Goal: Transaction & Acquisition: Purchase product/service

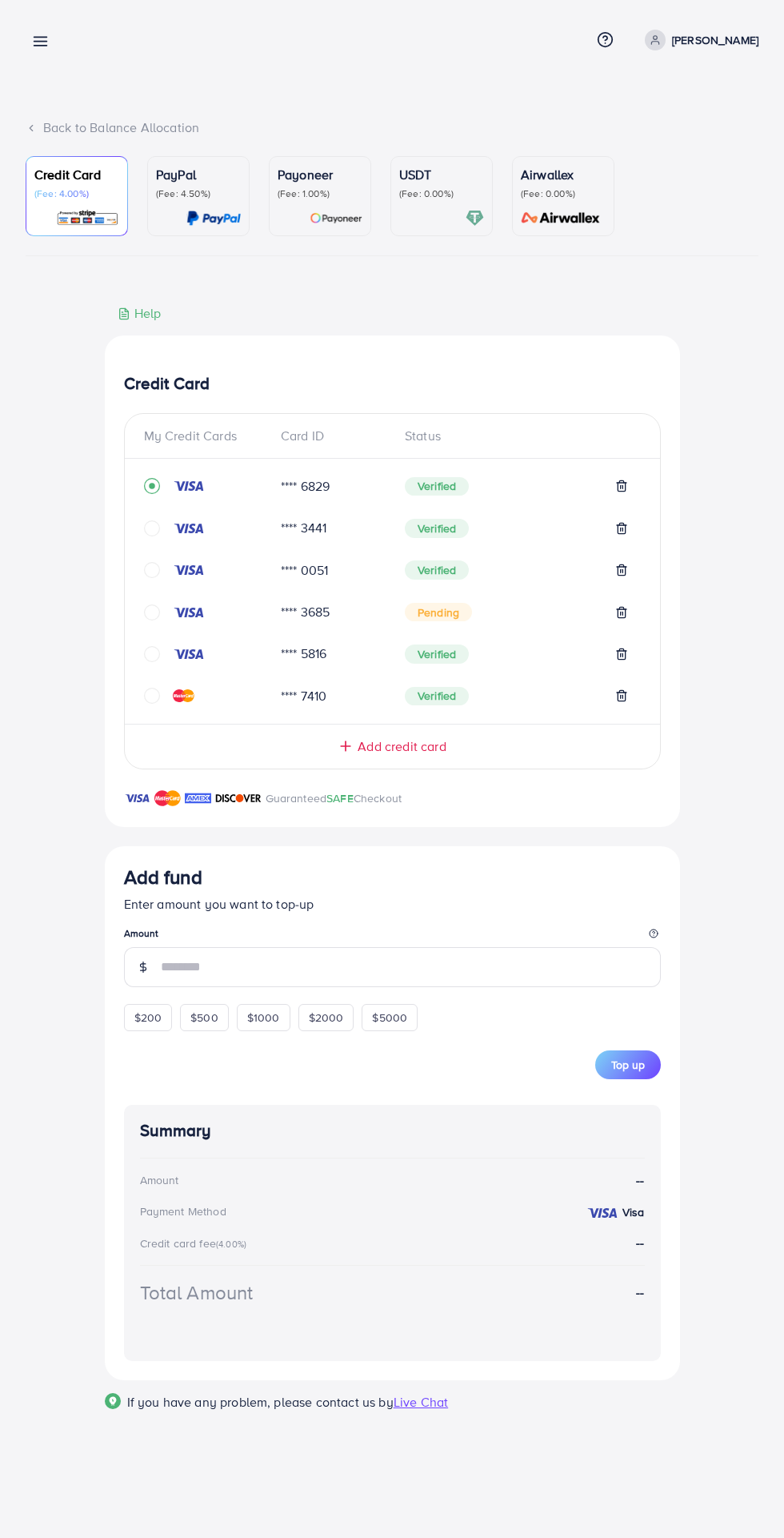
click at [60, 125] on div "Back to Balance Allocation" at bounding box center [392, 127] width 733 height 19
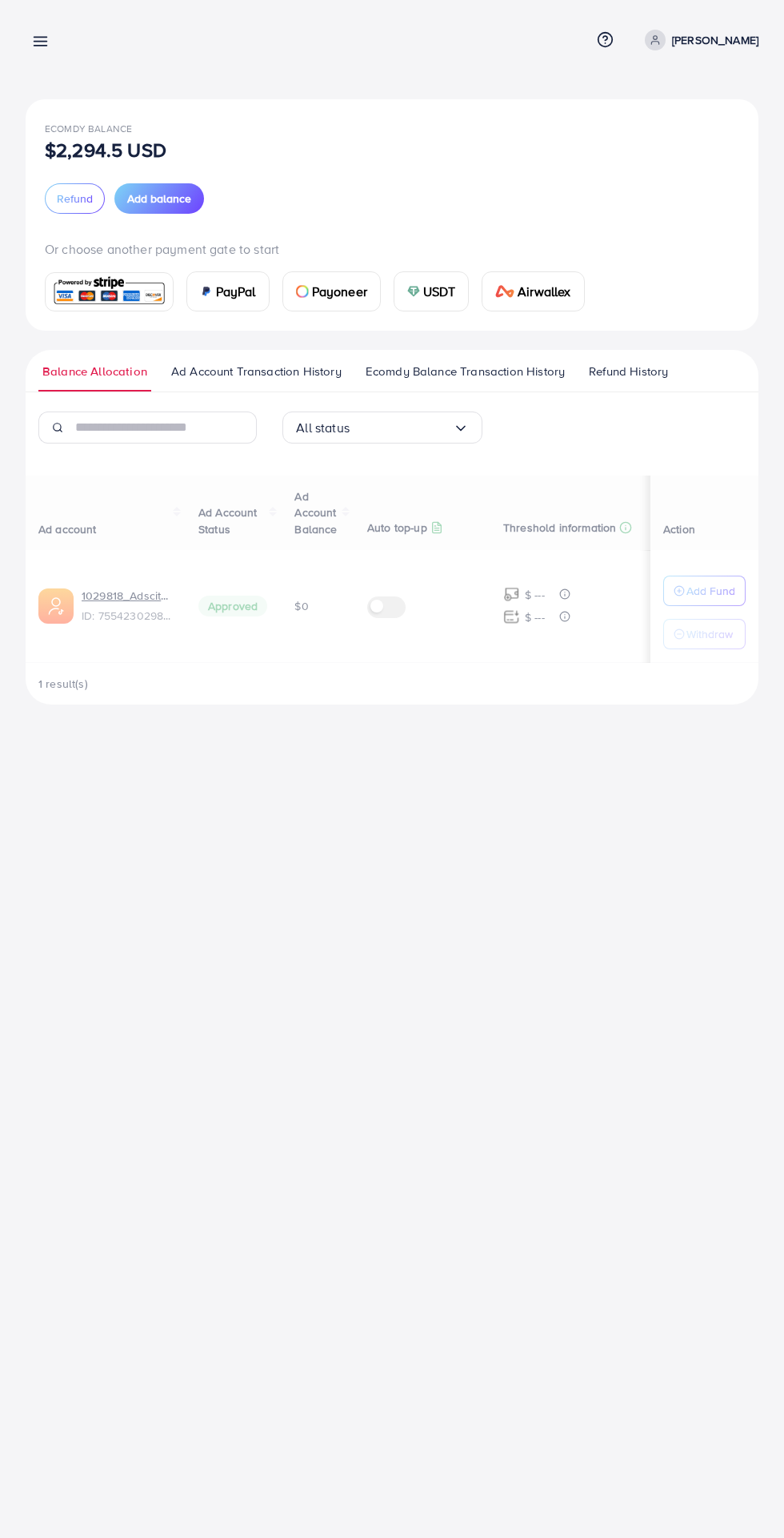
click at [40, 42] on line at bounding box center [41, 42] width 12 height 0
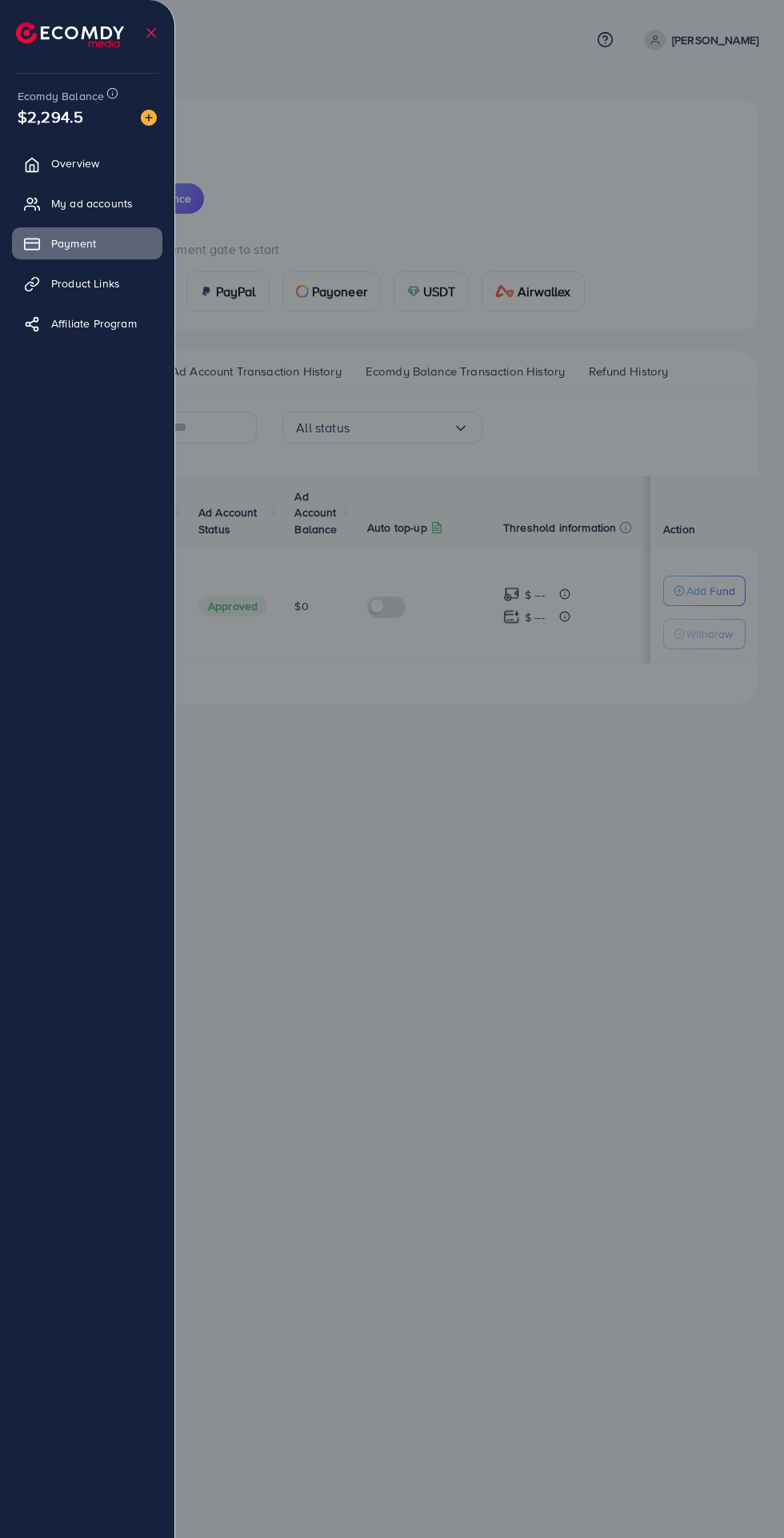
click at [47, 148] on link "Overview" at bounding box center [88, 164] width 150 height 32
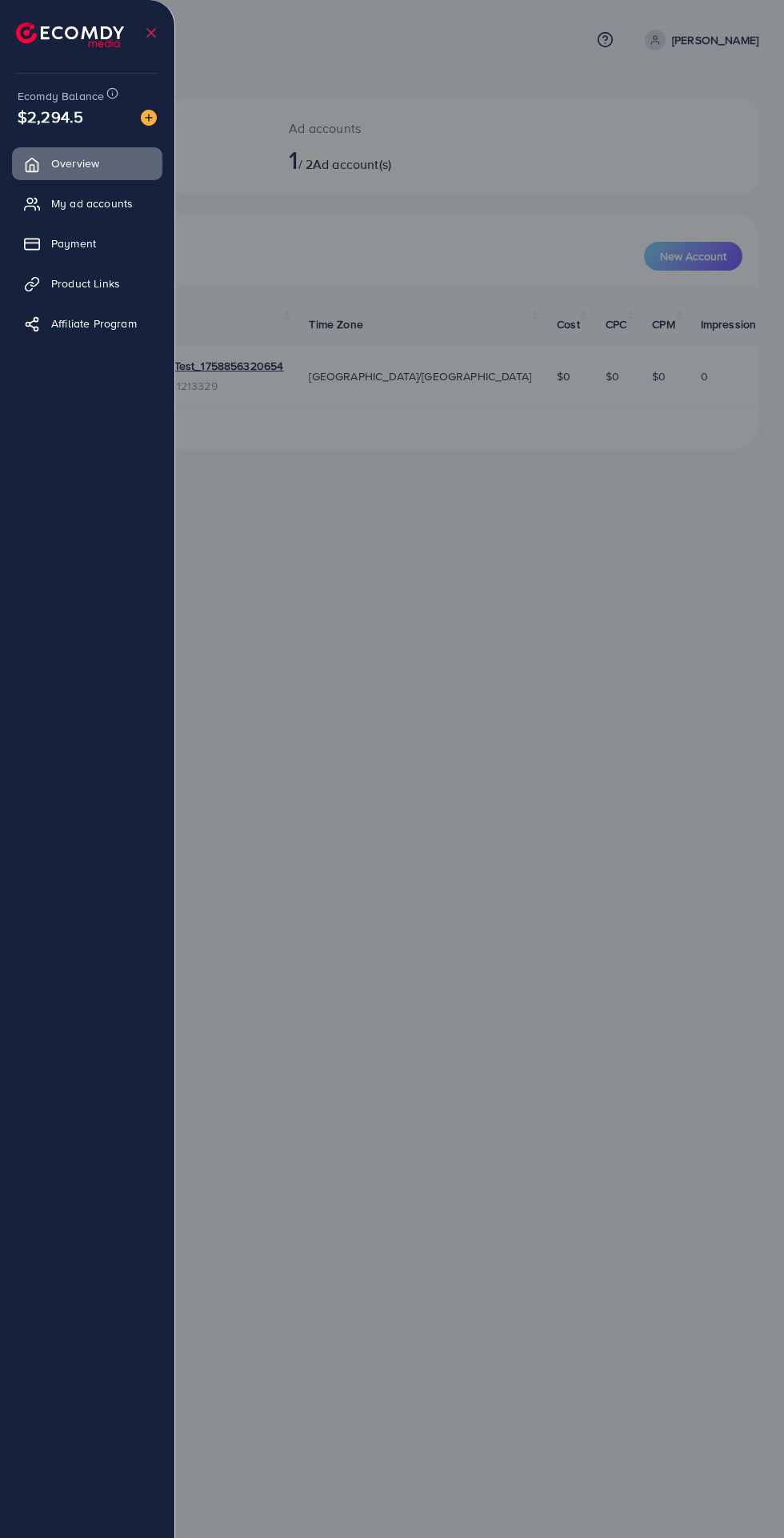
click at [51, 205] on link "My ad accounts" at bounding box center [88, 203] width 150 height 32
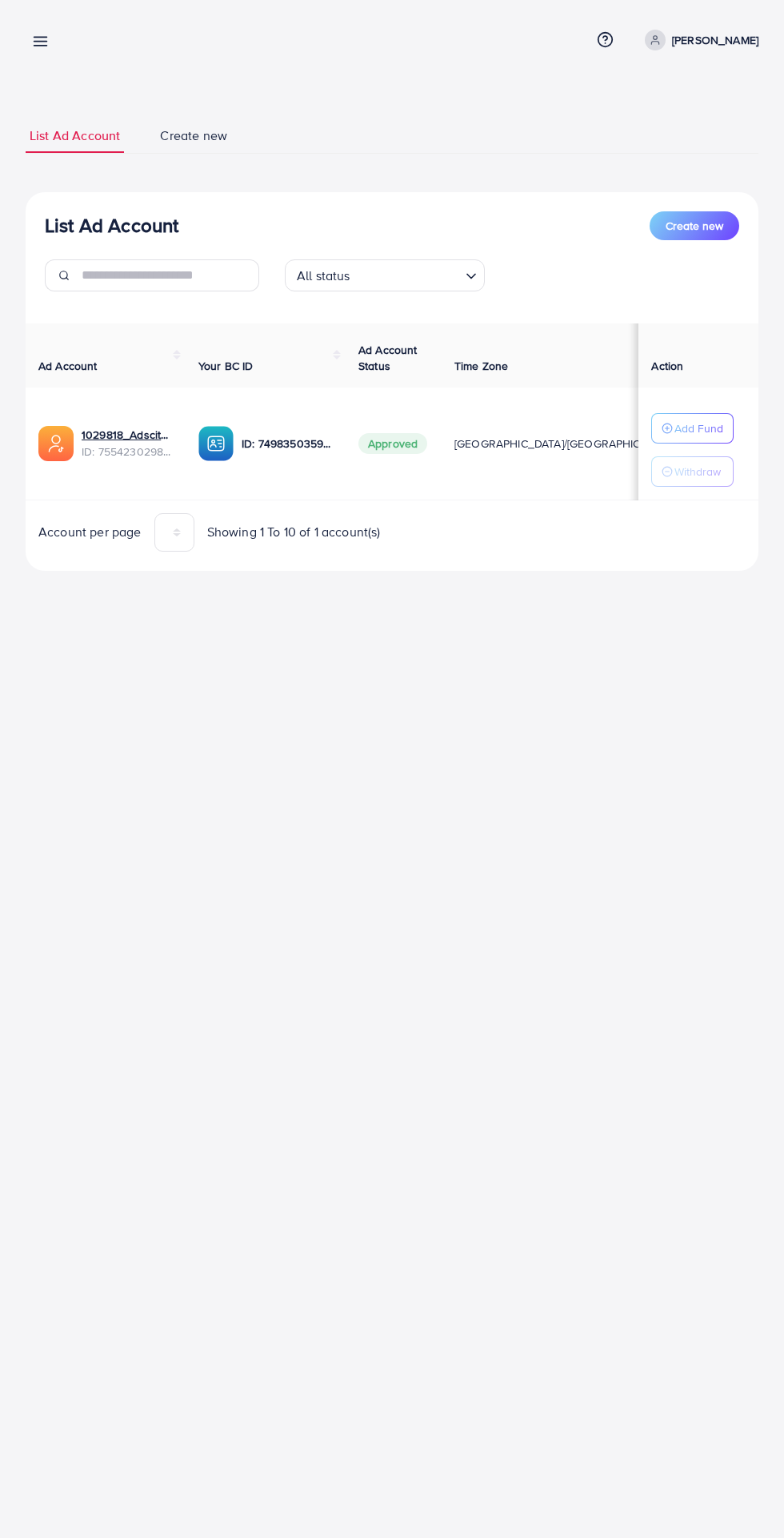
click at [42, 38] on icon at bounding box center [40, 41] width 17 height 17
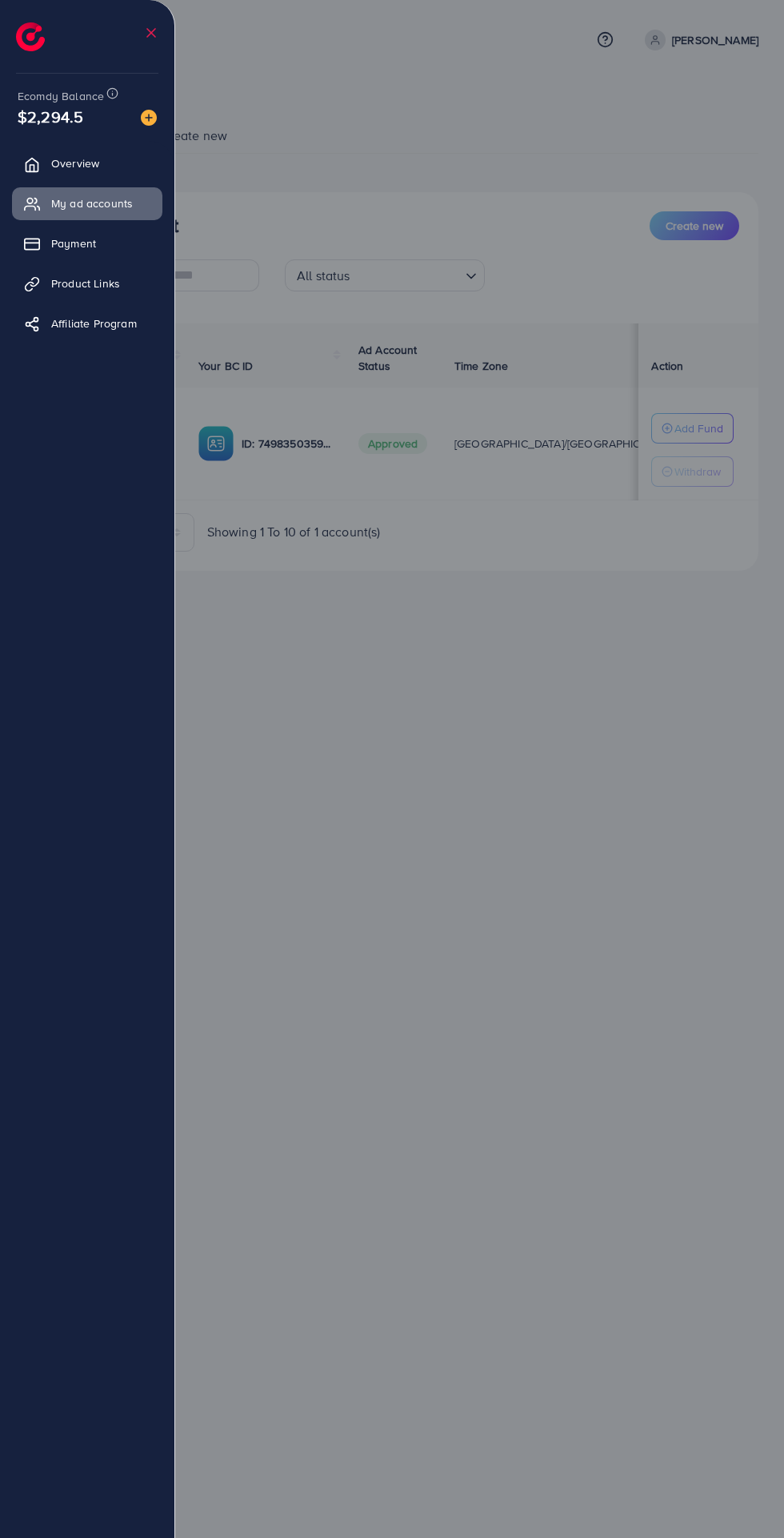
click at [56, 168] on span "Overview" at bounding box center [75, 164] width 48 height 16
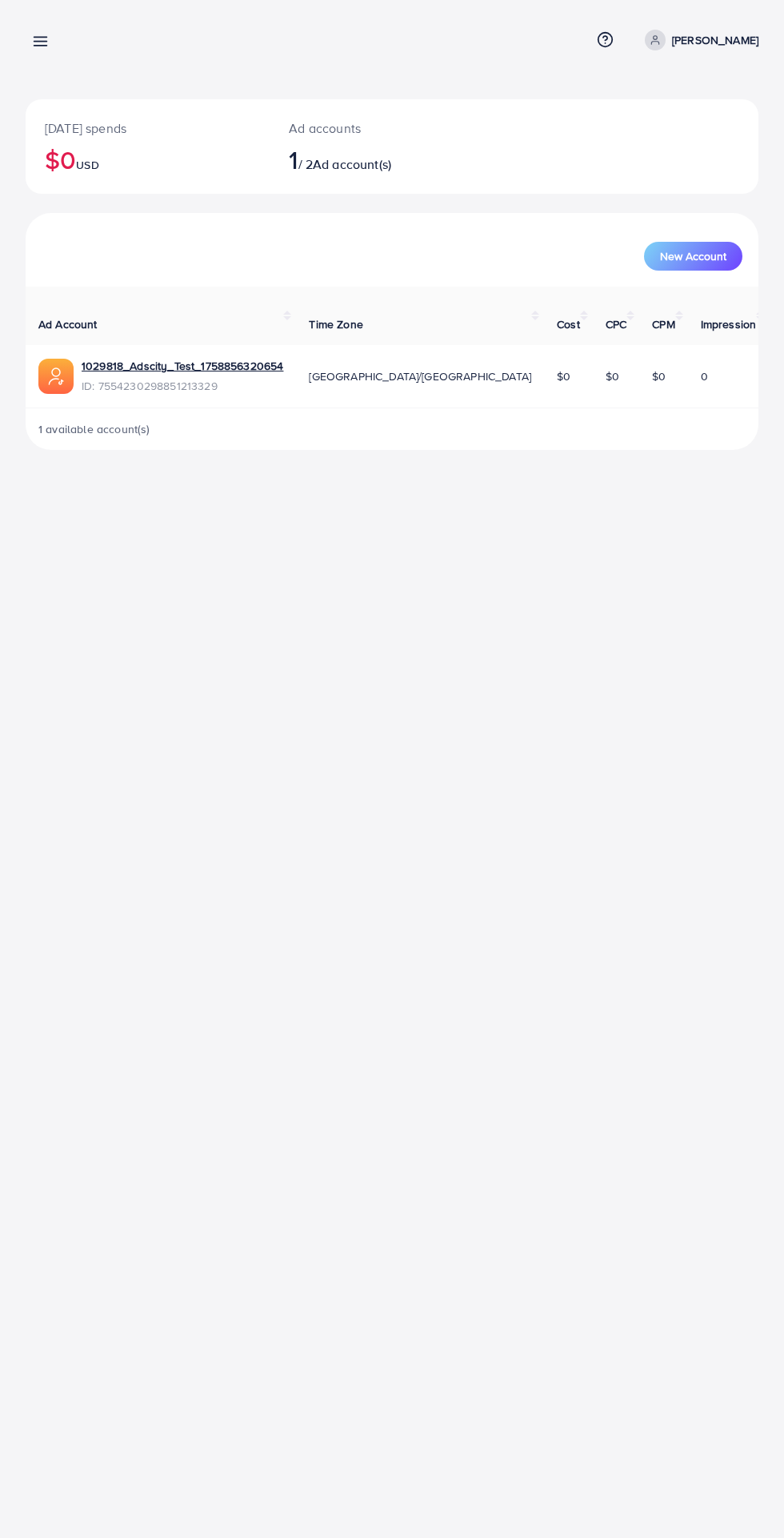
click at [44, 35] on icon at bounding box center [40, 41] width 17 height 17
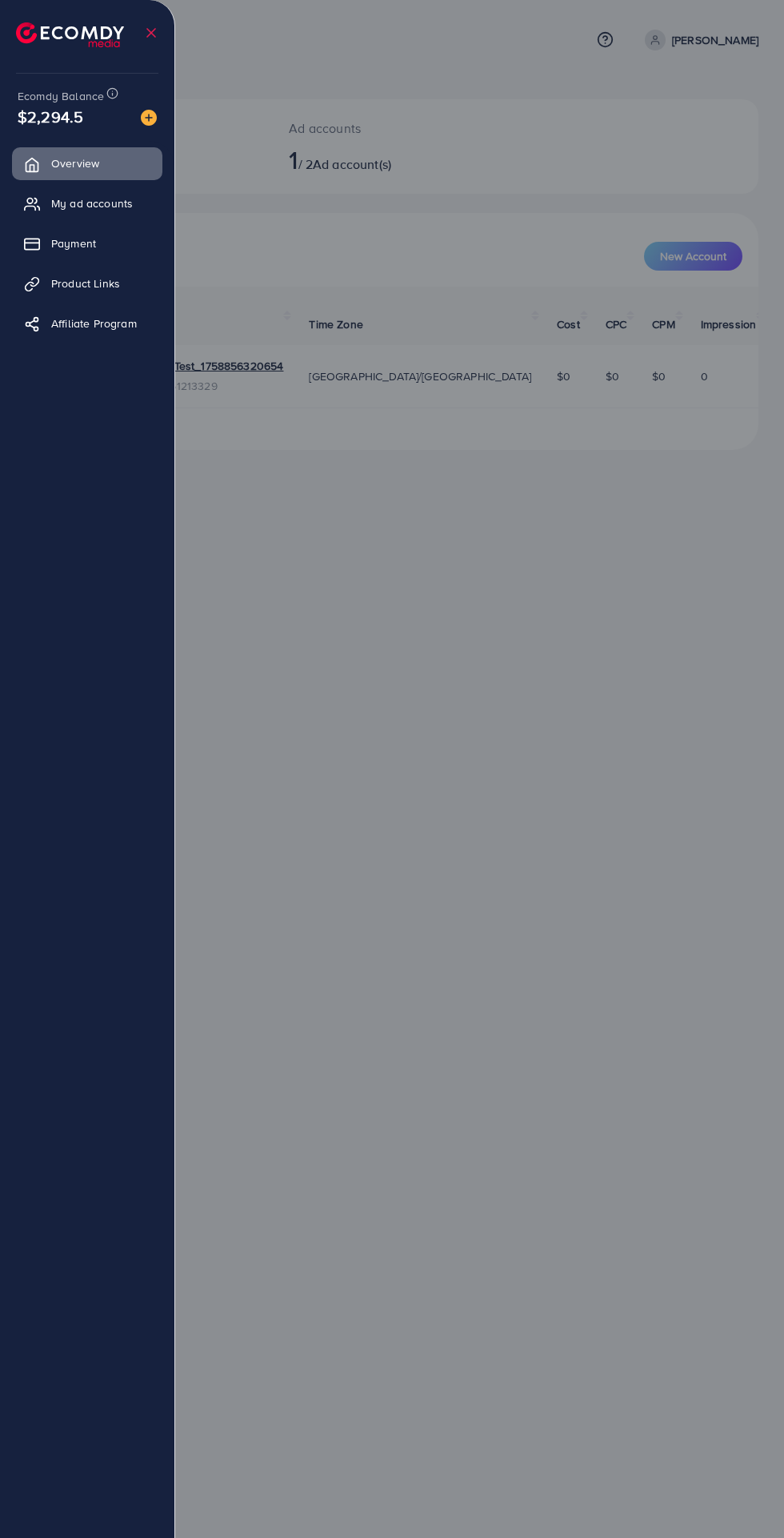
click at [148, 119] on img at bounding box center [148, 118] width 16 height 16
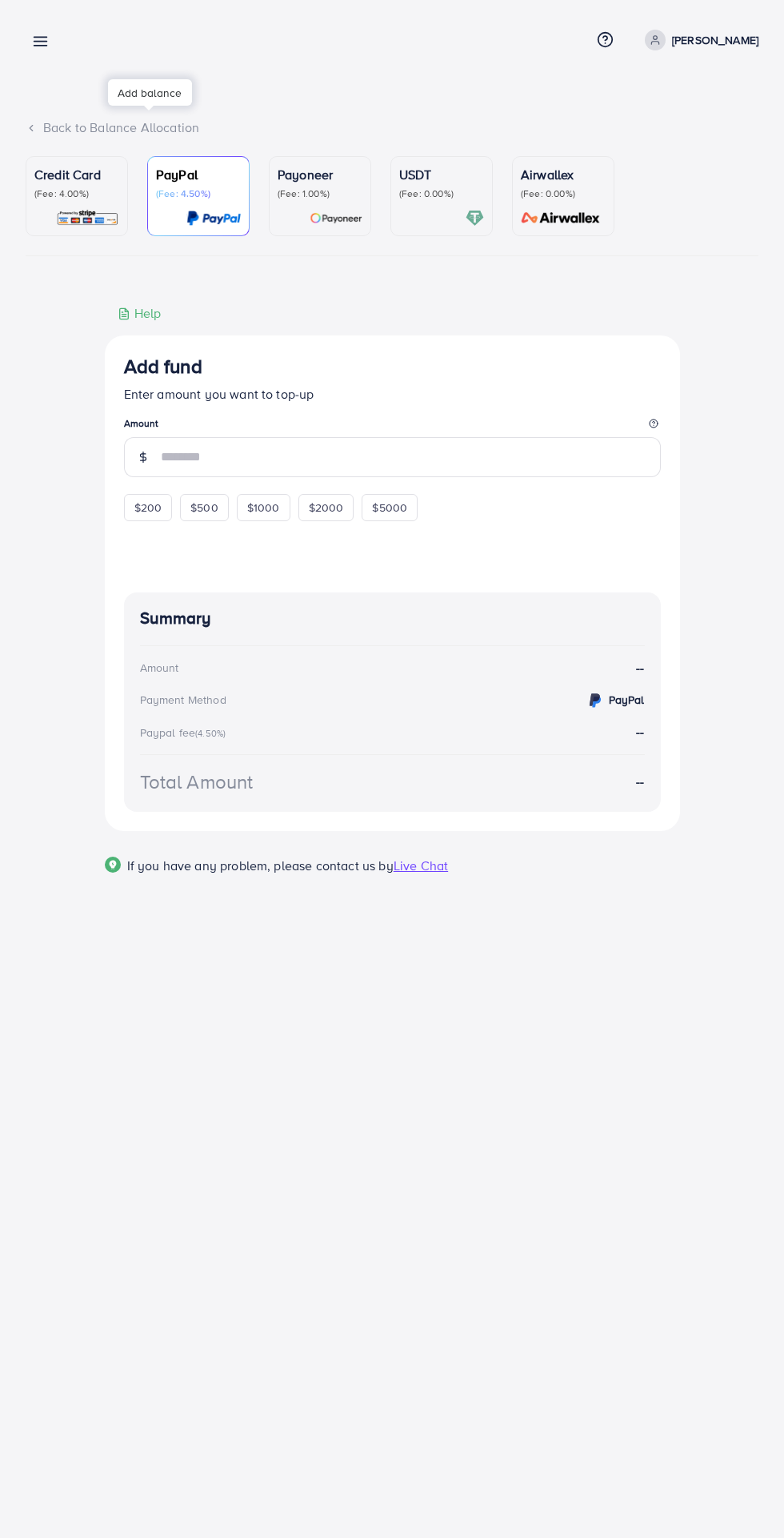
click at [125, 119] on div at bounding box center [392, 922] width 784 height 1845
click at [67, 194] on p "(Fee: 4.00%)" at bounding box center [77, 194] width 85 height 12
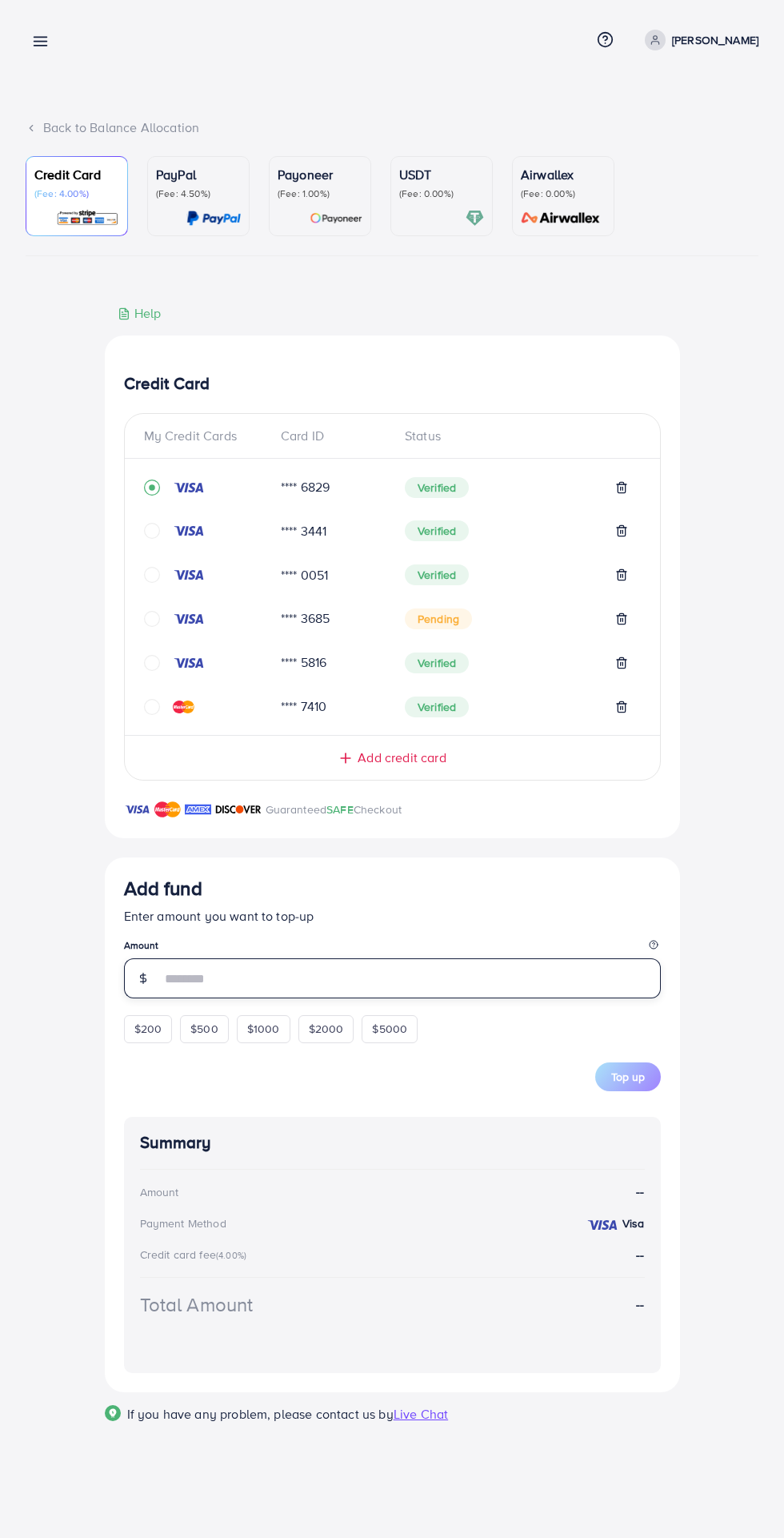
click at [196, 981] on input "number" at bounding box center [411, 977] width 500 height 40
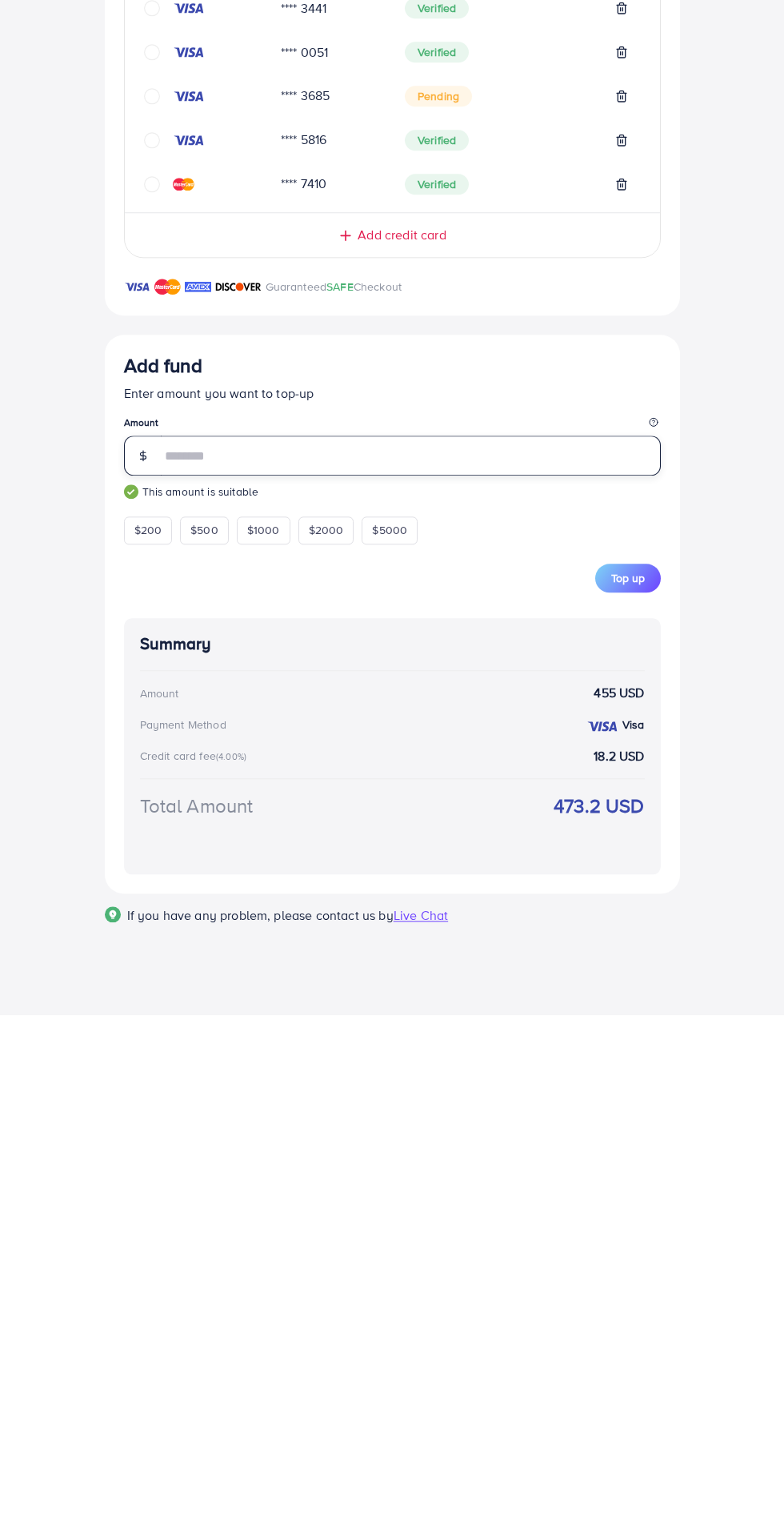
type input "***"
click at [758, 1243] on div "Credit Card (Fee: 4.00%) PayPal (Fee: 4.50%) Payoneer (Fee: 1.00%) USDT (Fee: 0…" at bounding box center [392, 811] width 758 height 1311
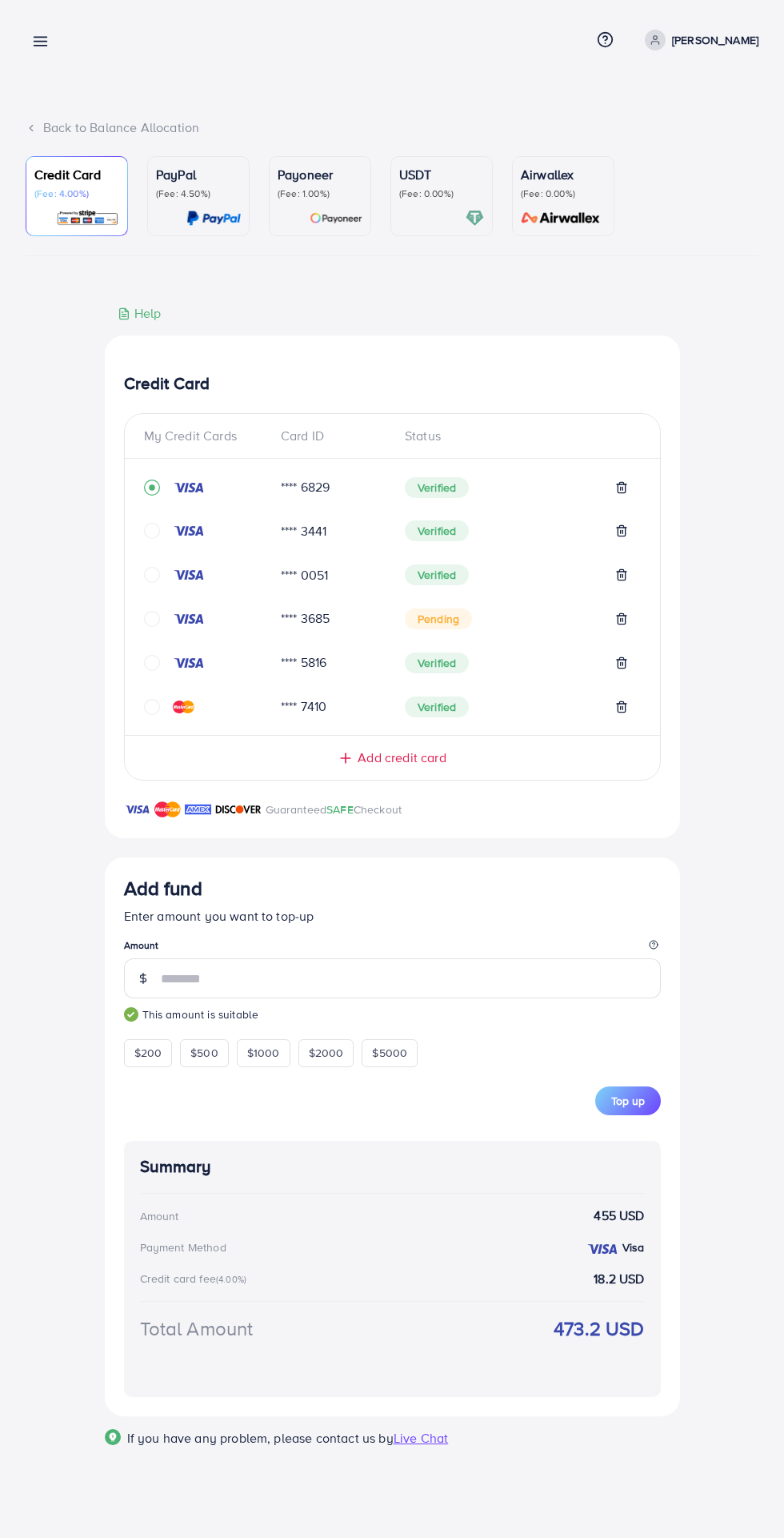
click at [624, 1108] on span "Top up" at bounding box center [628, 1100] width 34 height 16
